Goal: Navigation & Orientation: Find specific page/section

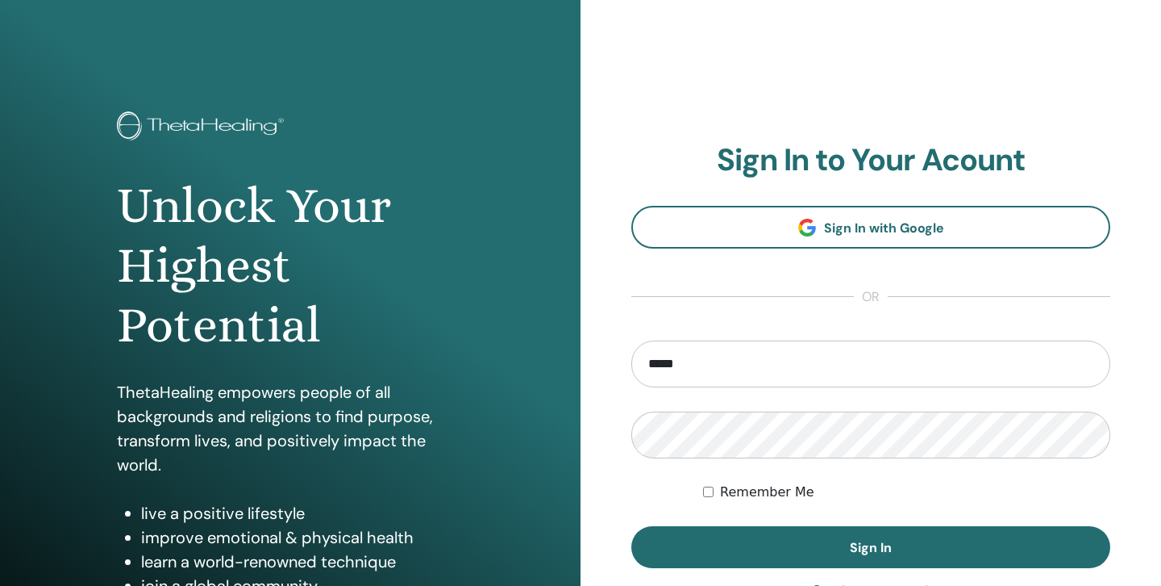
type input "**********"
click at [632, 526] on button "Sign In" at bounding box center [871, 547] width 479 height 42
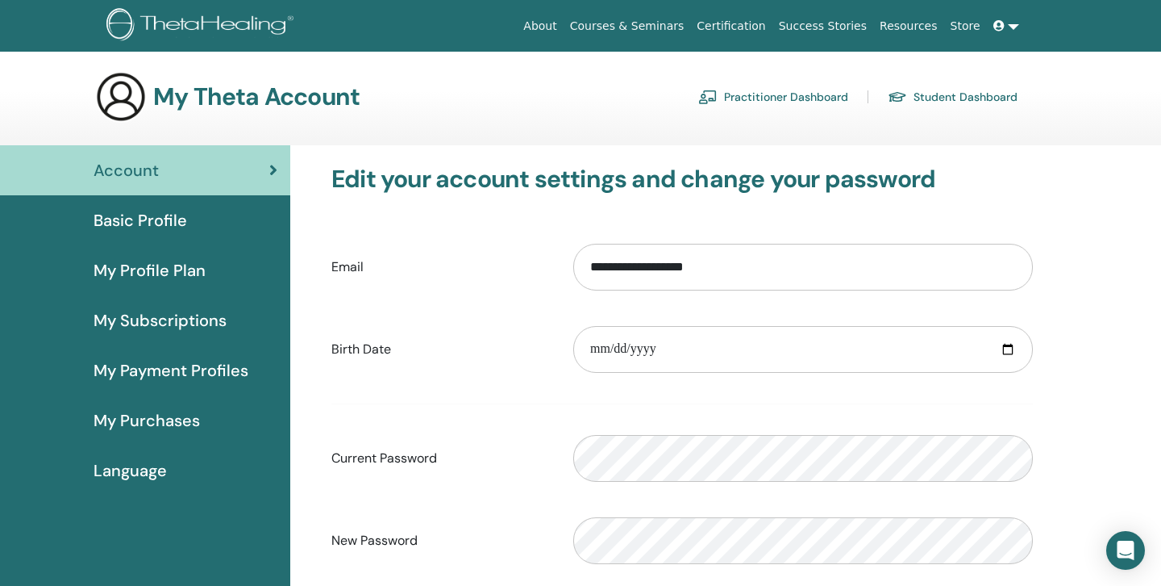
click at [152, 221] on span "Basic Profile" at bounding box center [141, 220] width 94 height 24
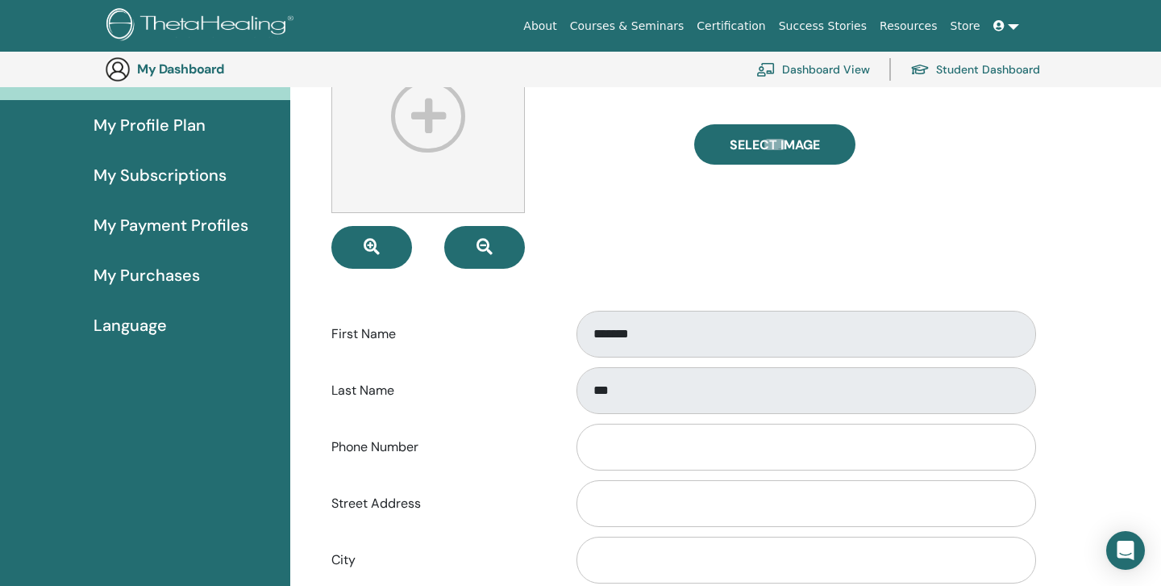
scroll to position [187, 0]
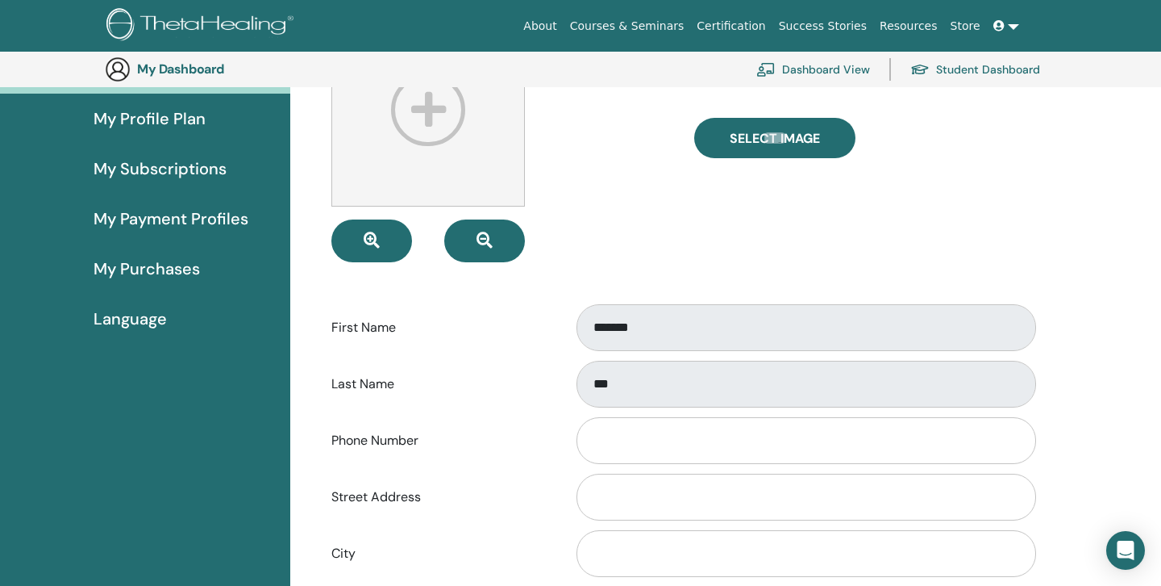
click at [168, 220] on span "My Payment Profiles" at bounding box center [171, 218] width 155 height 24
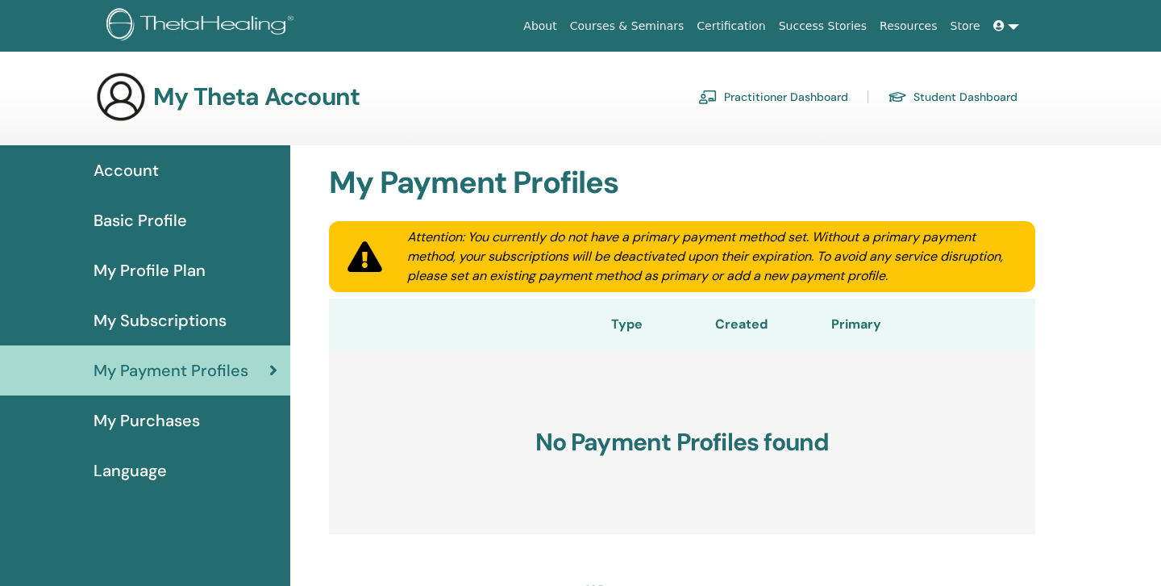
click at [791, 99] on link "Practitioner Dashboard" at bounding box center [774, 97] width 150 height 26
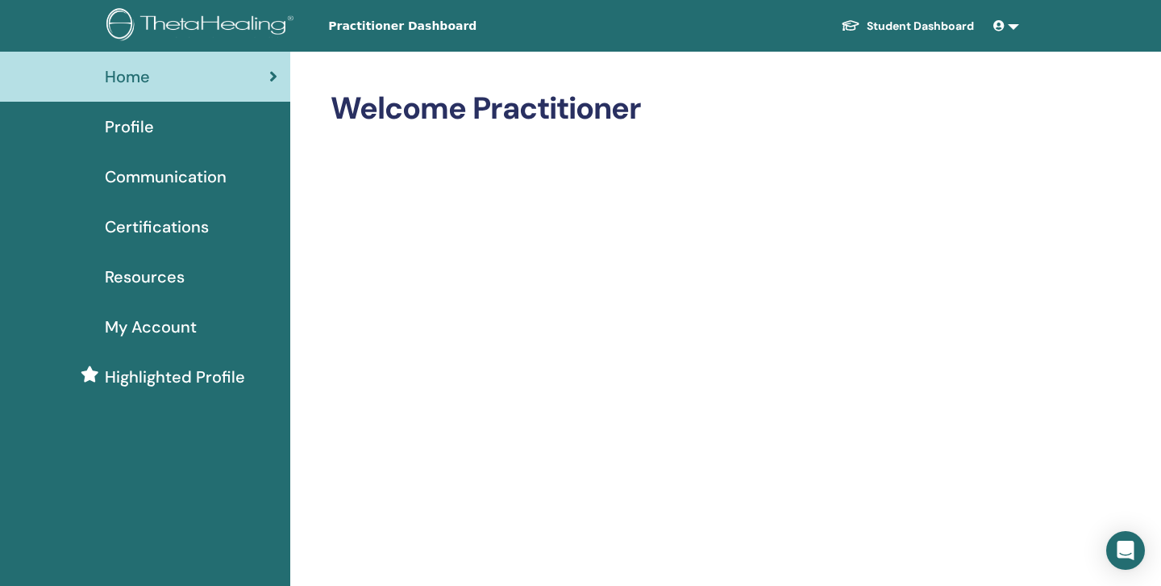
click at [918, 23] on link "Student Dashboard" at bounding box center [907, 26] width 159 height 30
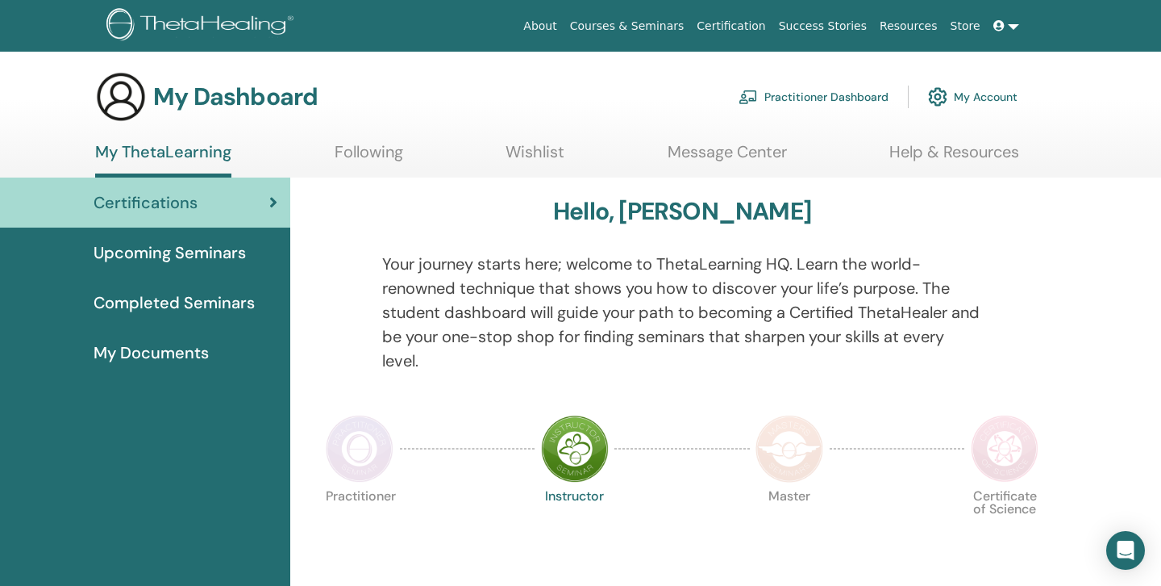
click at [384, 149] on link "Following" at bounding box center [369, 157] width 69 height 31
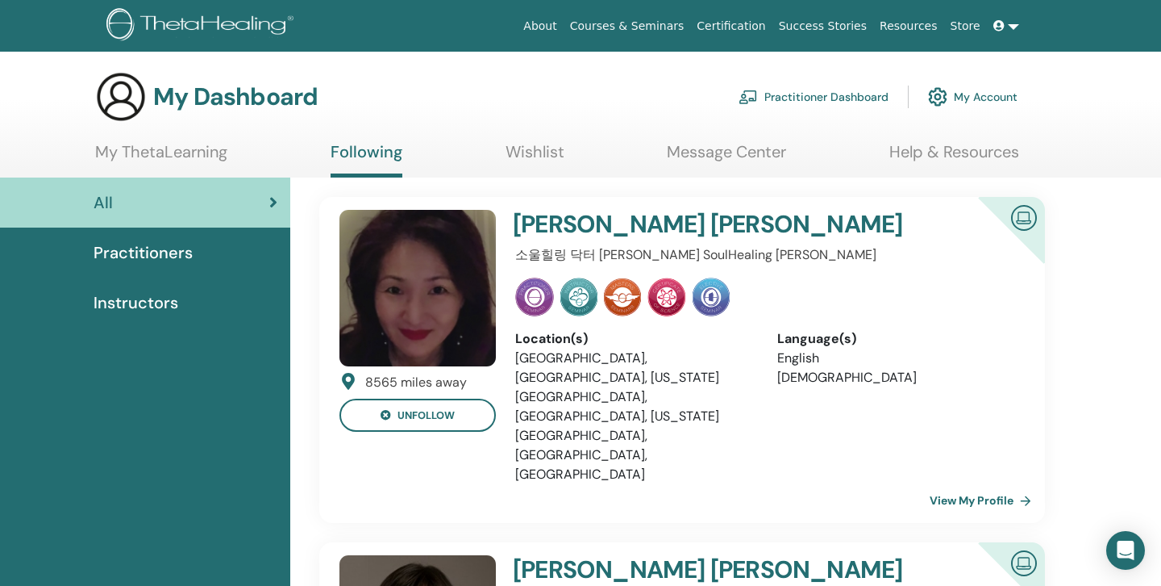
click at [963, 96] on link "My Account" at bounding box center [973, 96] width 90 height 35
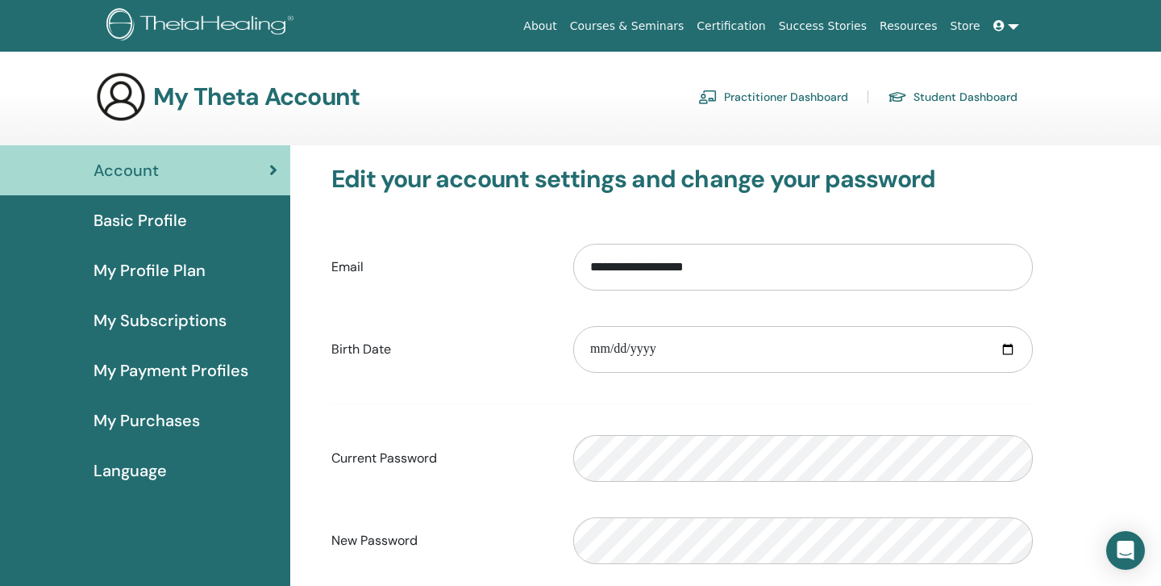
click at [1011, 26] on link at bounding box center [1006, 26] width 39 height 30
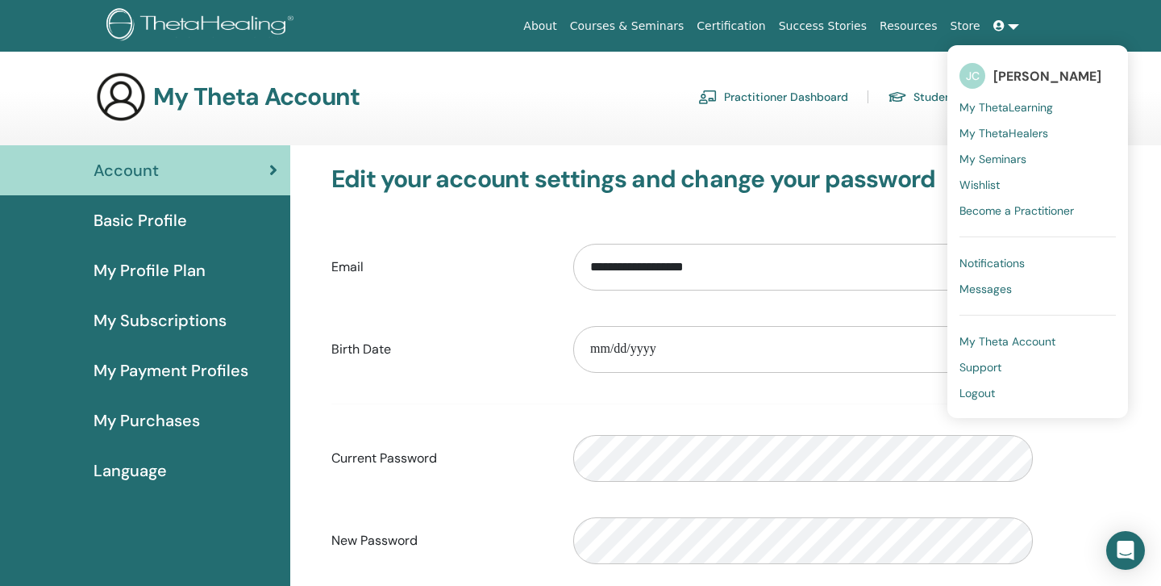
click at [999, 160] on span "My Seminars" at bounding box center [993, 159] width 67 height 15
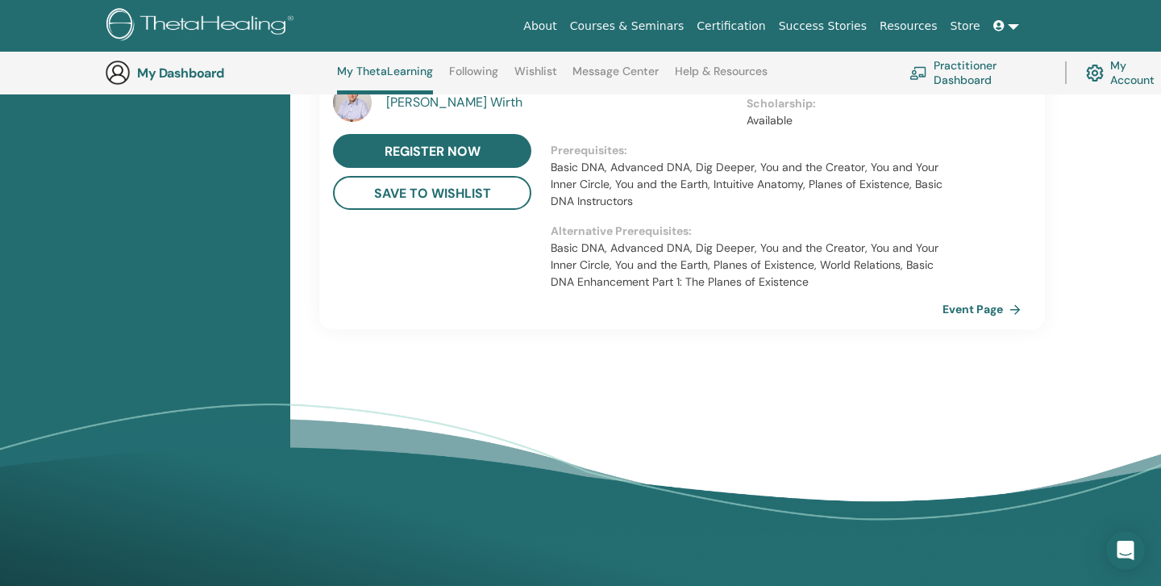
scroll to position [1876, 0]
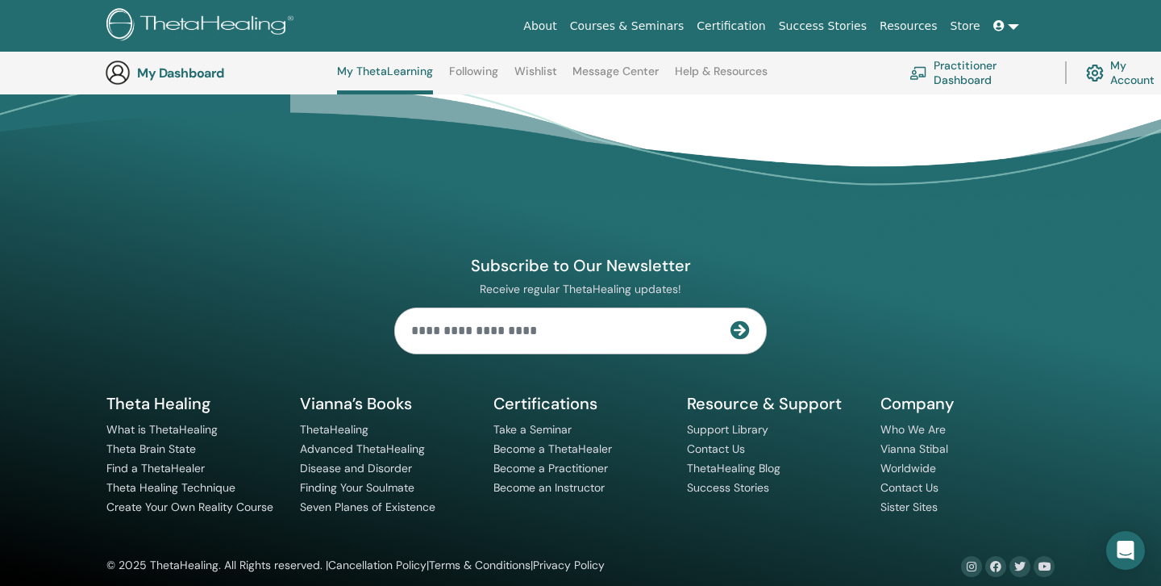
click at [665, 309] on input "text" at bounding box center [563, 330] width 336 height 45
type input "*"
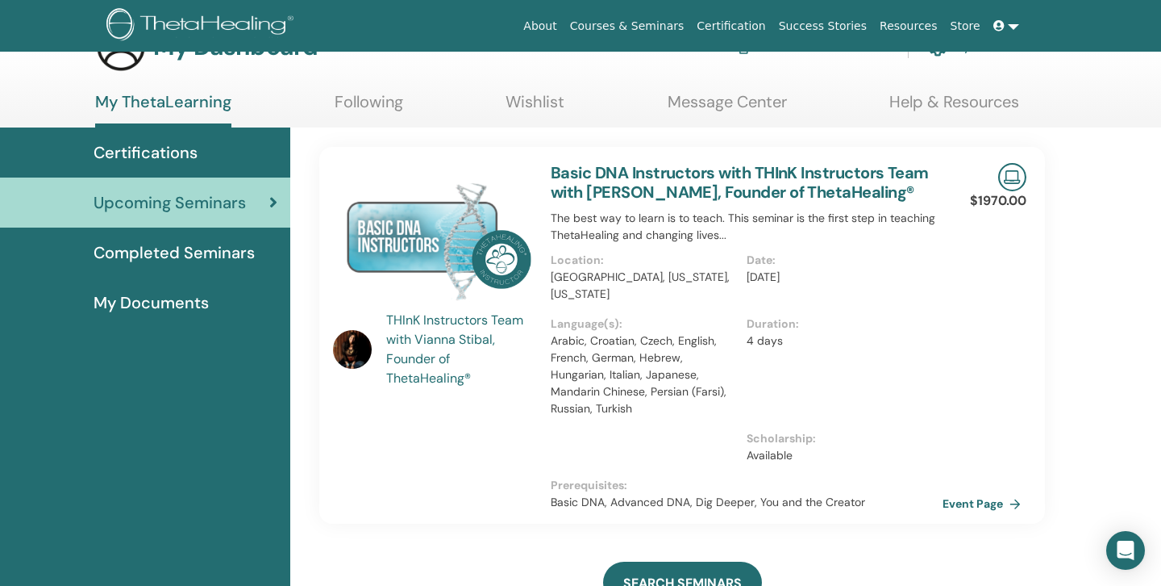
scroll to position [0, 0]
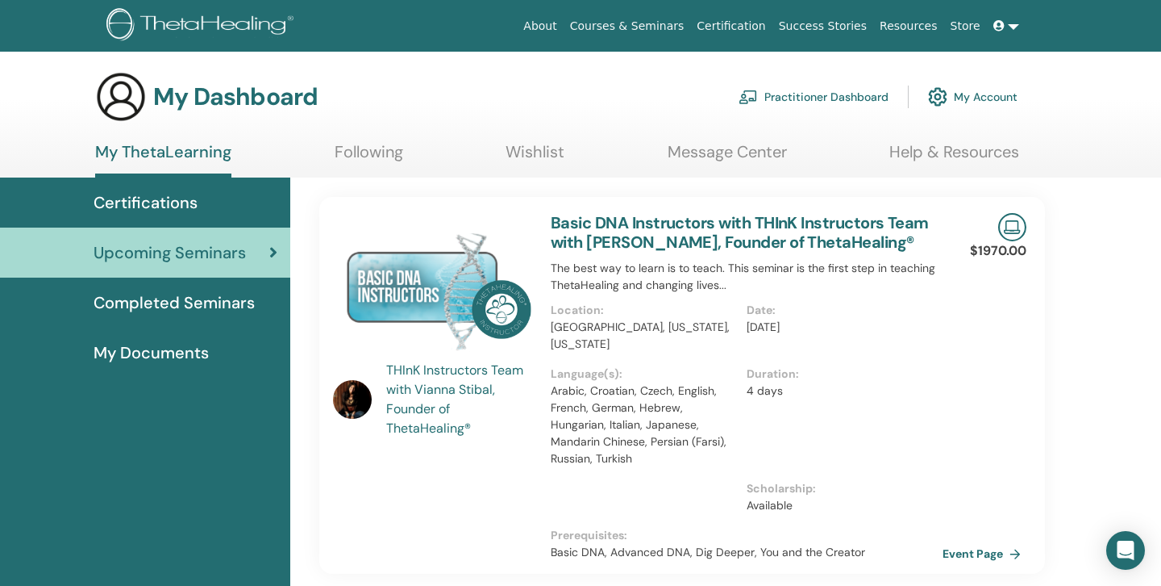
click at [361, 159] on link "Following" at bounding box center [369, 157] width 69 height 31
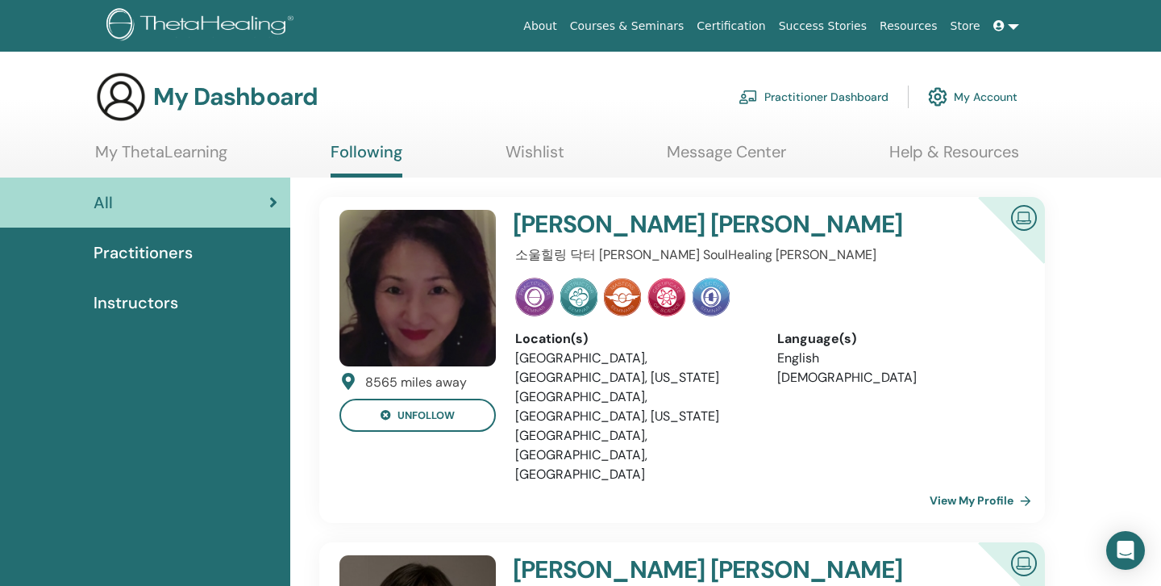
click at [549, 156] on link "Wishlist" at bounding box center [535, 157] width 59 height 31
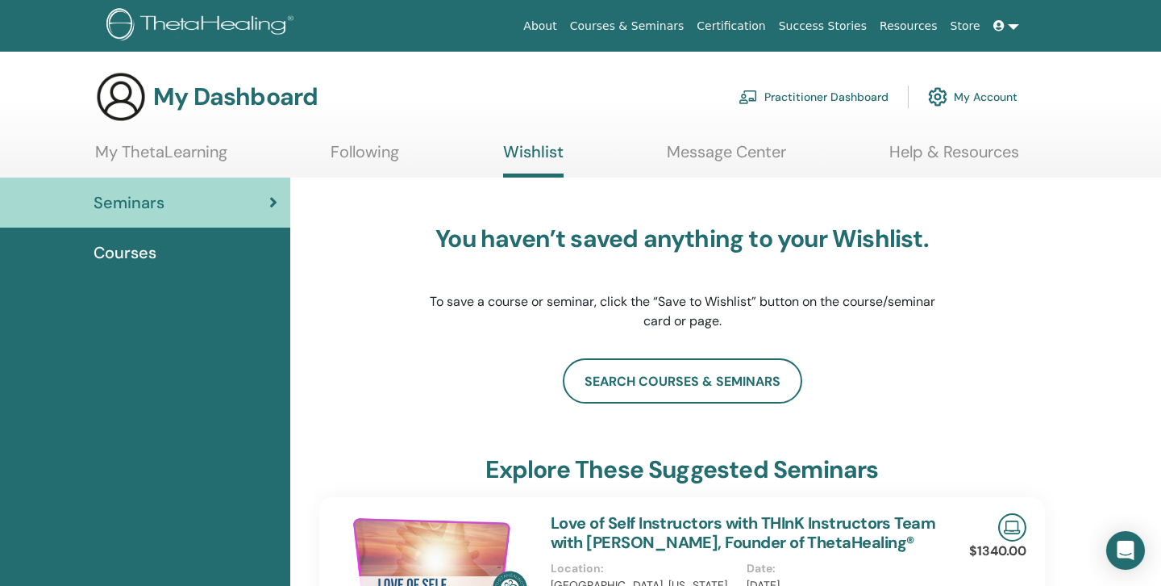
click at [373, 151] on link "Following" at bounding box center [365, 157] width 69 height 31
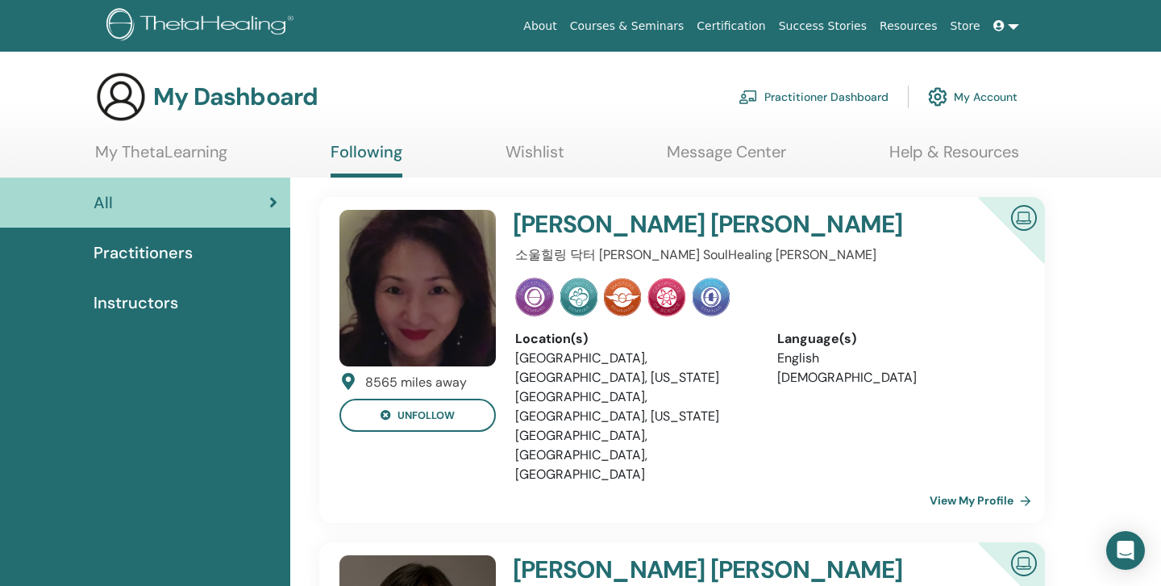
click at [127, 308] on span "Instructors" at bounding box center [136, 302] width 85 height 24
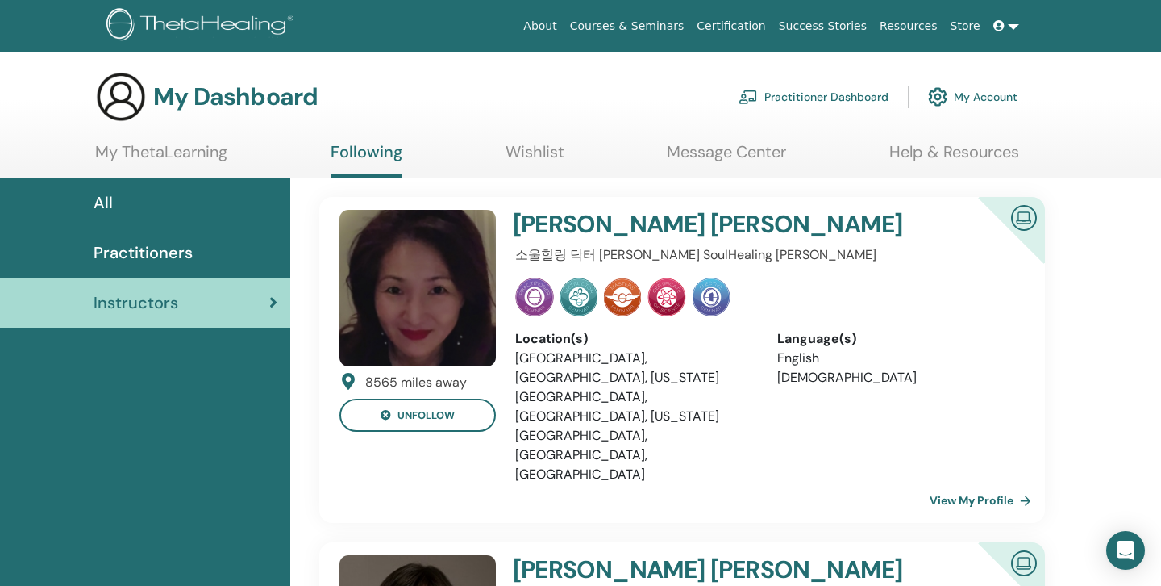
click at [740, 27] on link "Certification" at bounding box center [730, 26] width 81 height 30
